Goal: Transaction & Acquisition: Book appointment/travel/reservation

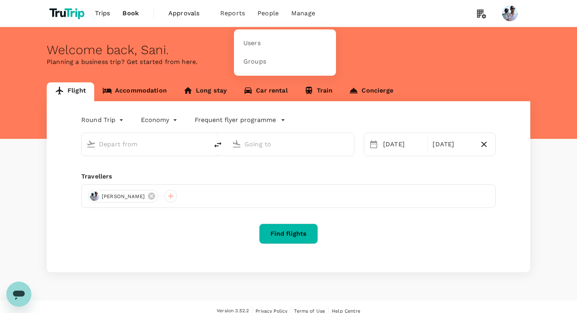
click at [293, 11] on span "Manage" at bounding box center [303, 13] width 24 height 9
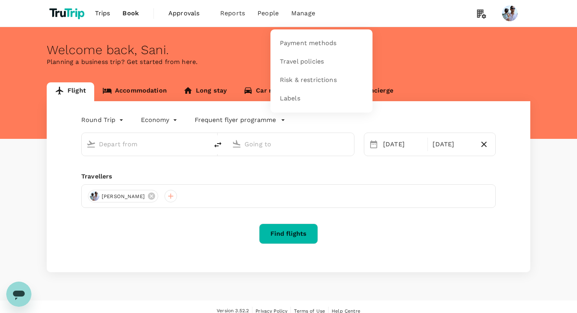
type input "[GEOGRAPHIC_DATA], [GEOGRAPHIC_DATA] (any)"
type input "Soekarno-Hatta Intl (CGK)"
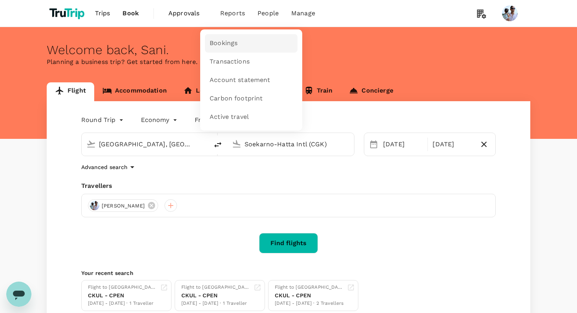
click at [231, 34] on link "Bookings" at bounding box center [251, 43] width 93 height 18
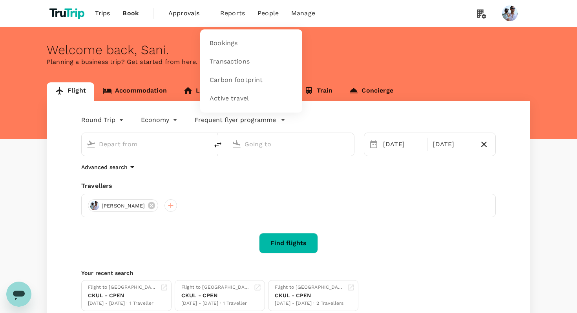
type input "[GEOGRAPHIC_DATA], [GEOGRAPHIC_DATA] (any)"
type input "Soekarno-Hatta Intl (CGK)"
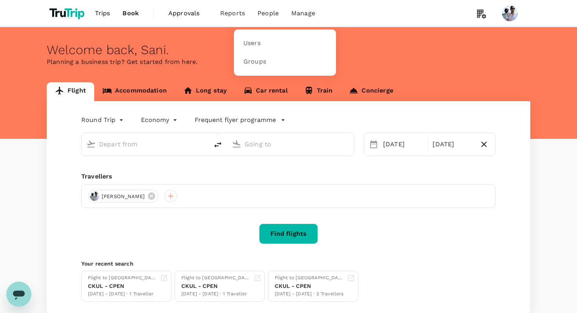
type input "[GEOGRAPHIC_DATA], [GEOGRAPHIC_DATA] (any)"
type input "Soekarno-Hatta Intl (CGK)"
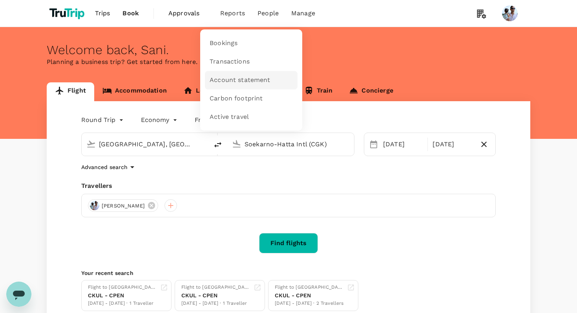
click at [238, 82] on span "Account statement" at bounding box center [240, 80] width 61 height 9
